Goal: Task Accomplishment & Management: Use online tool/utility

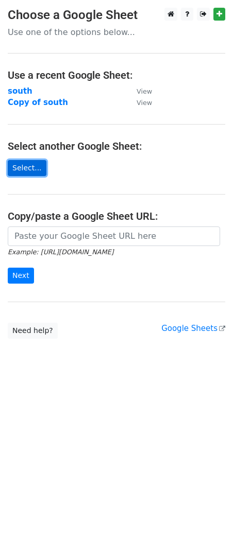
click at [36, 168] on link "Select..." at bounding box center [27, 168] width 39 height 16
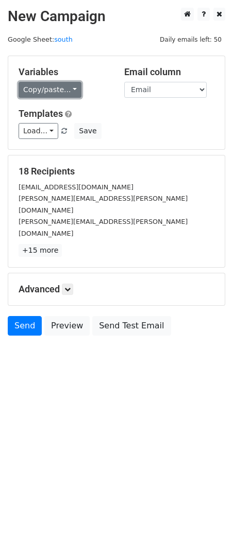
click at [61, 87] on link "Copy/paste..." at bounding box center [50, 90] width 63 height 16
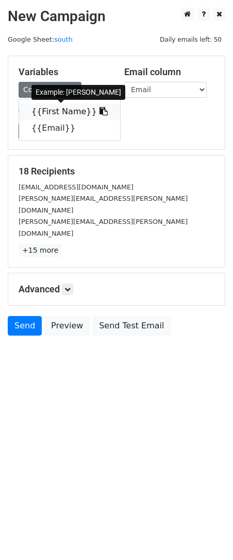
click at [65, 109] on link "{{First Name}}" at bounding box center [69, 112] width 101 height 16
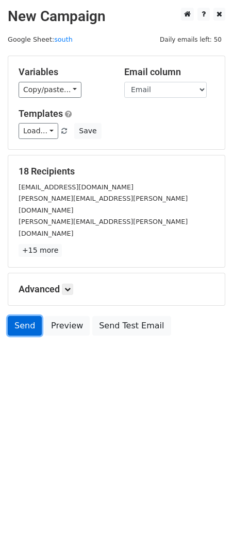
click at [23, 316] on link "Send" at bounding box center [25, 326] width 34 height 20
